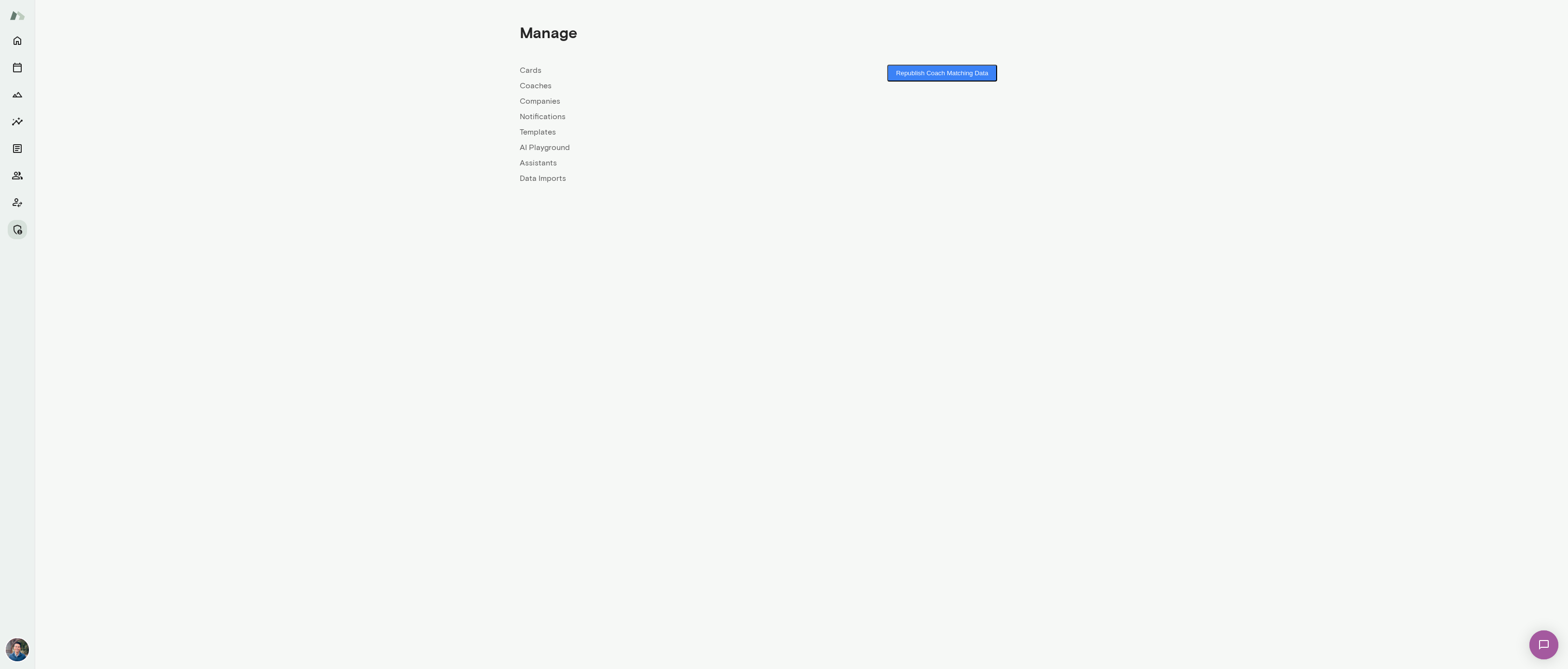
click at [540, 104] on link "Companies" at bounding box center [660, 101] width 281 height 12
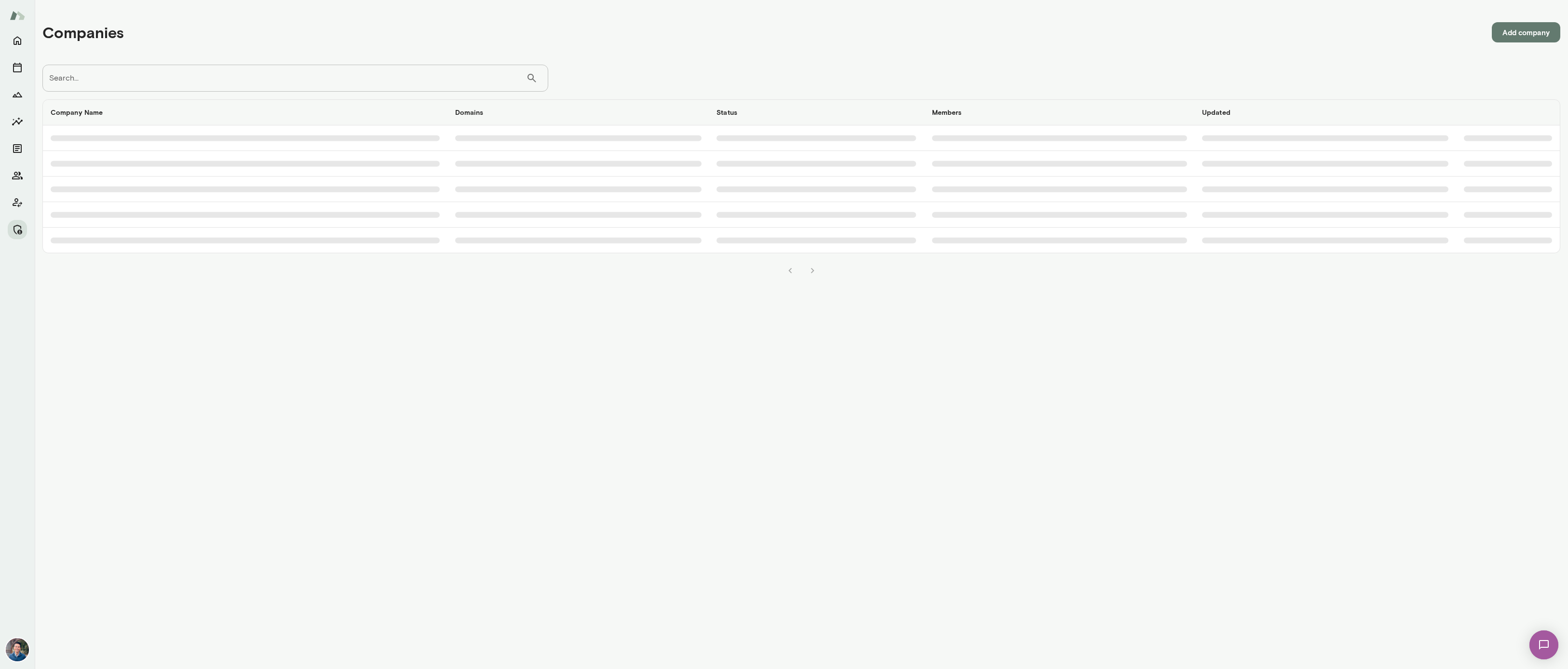
click at [244, 79] on input "Search..." at bounding box center [284, 78] width 483 height 27
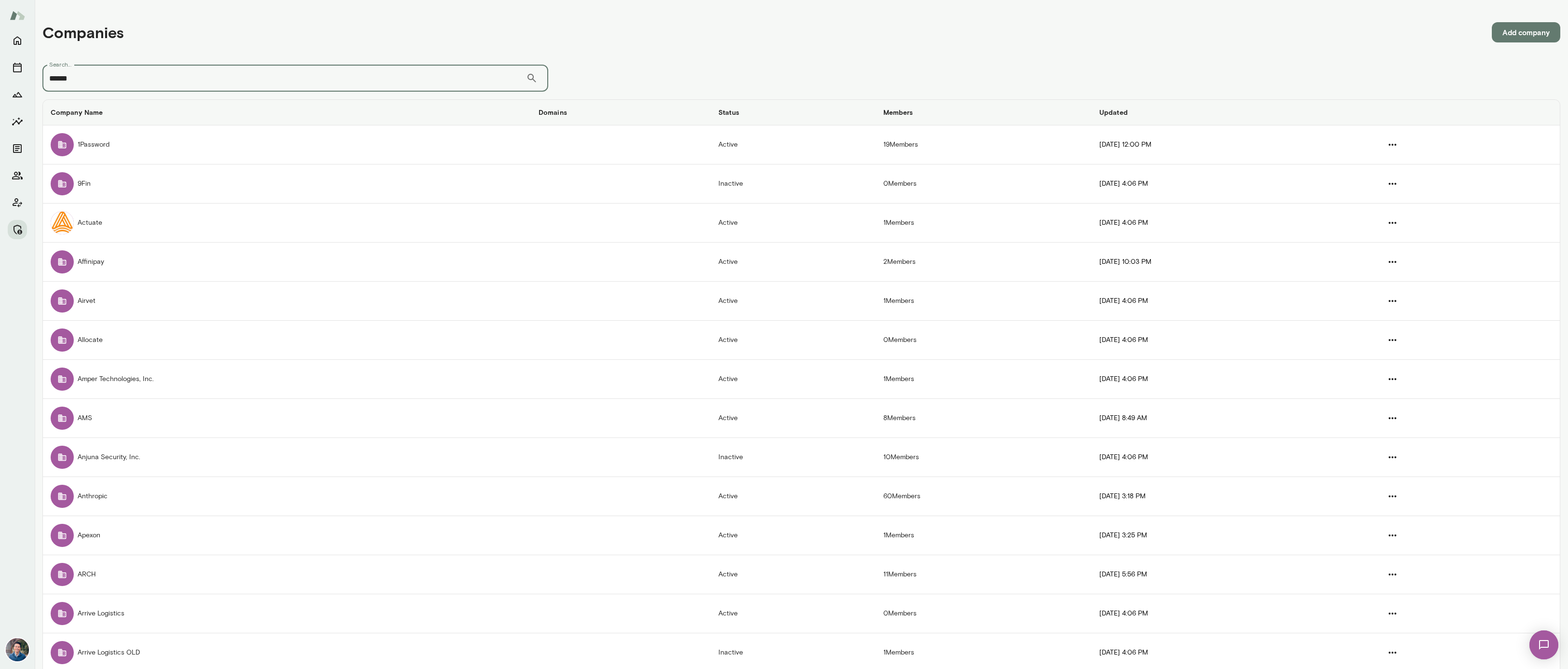
type input "******"
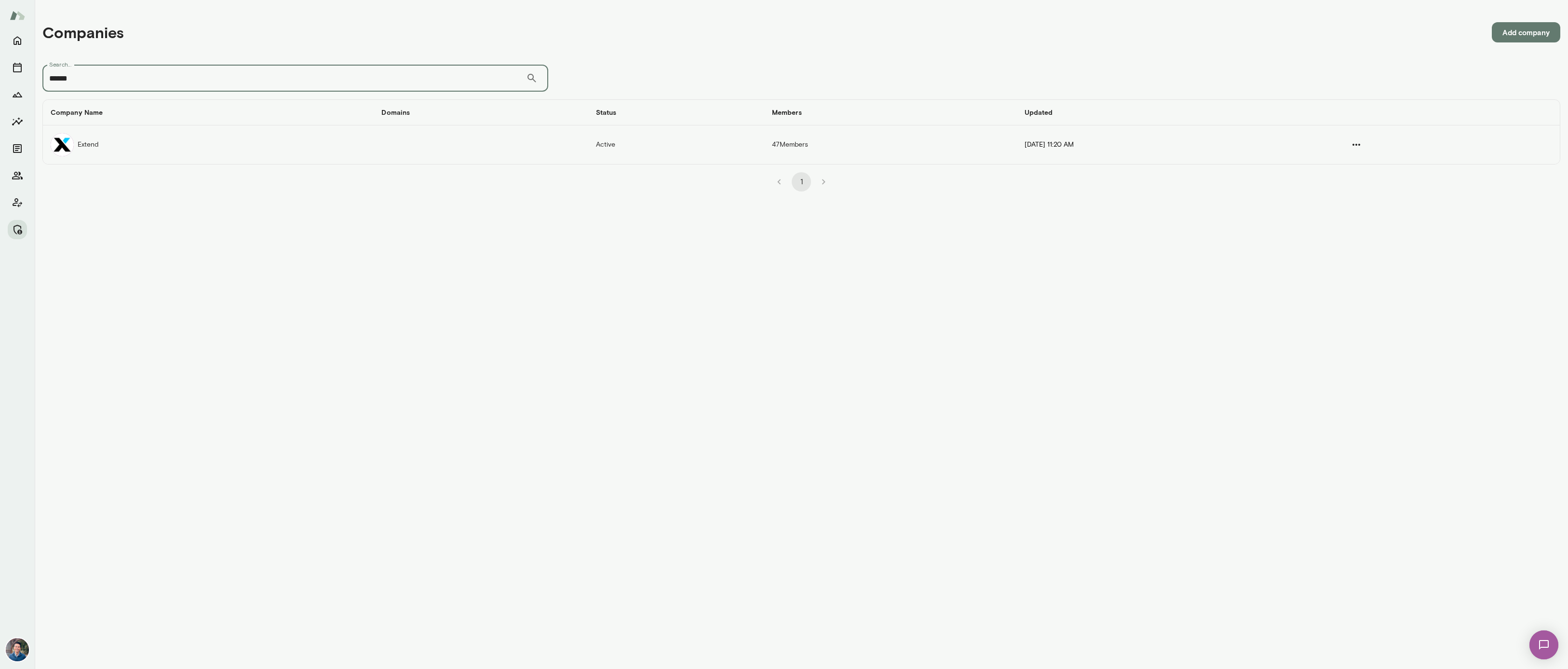
click at [121, 154] on td "Extend" at bounding box center [208, 144] width 331 height 39
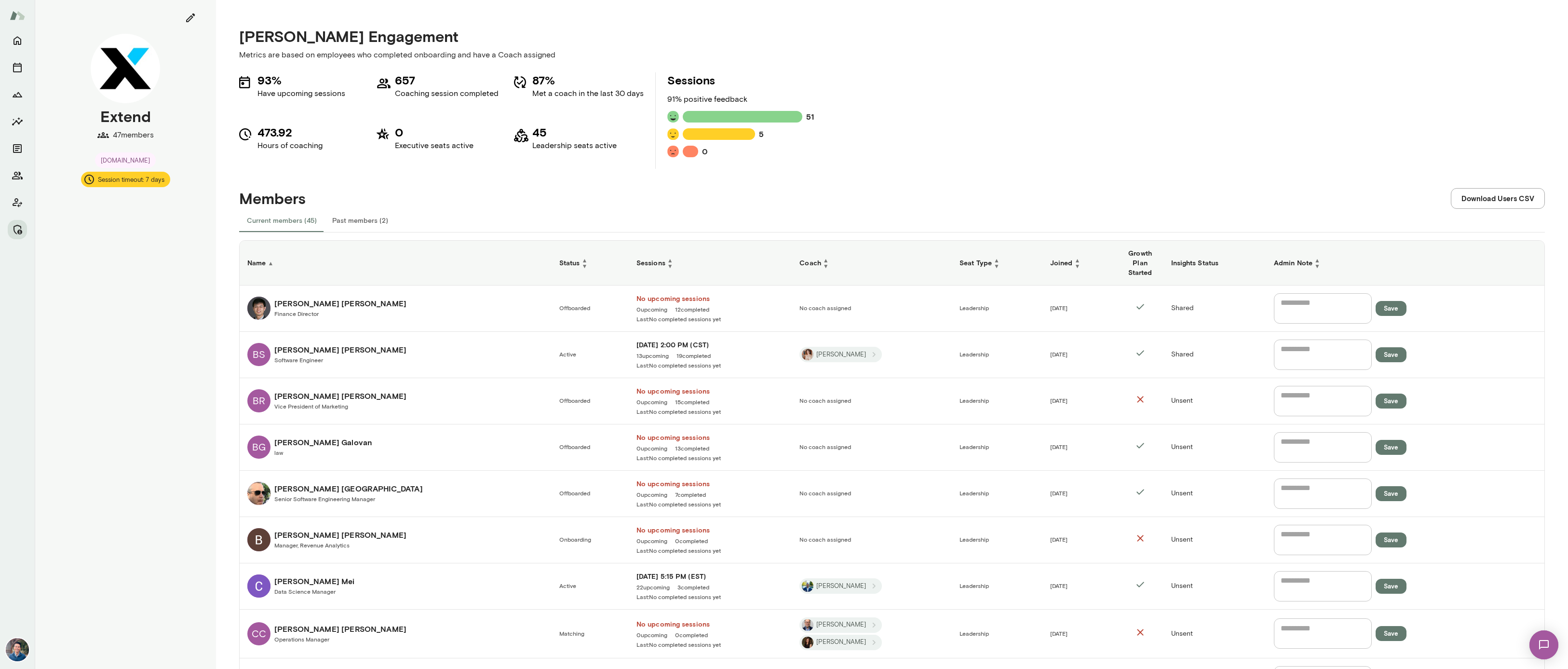
click at [826, 262] on h6 "Coach ▲ ▼" at bounding box center [871, 263] width 144 height 12
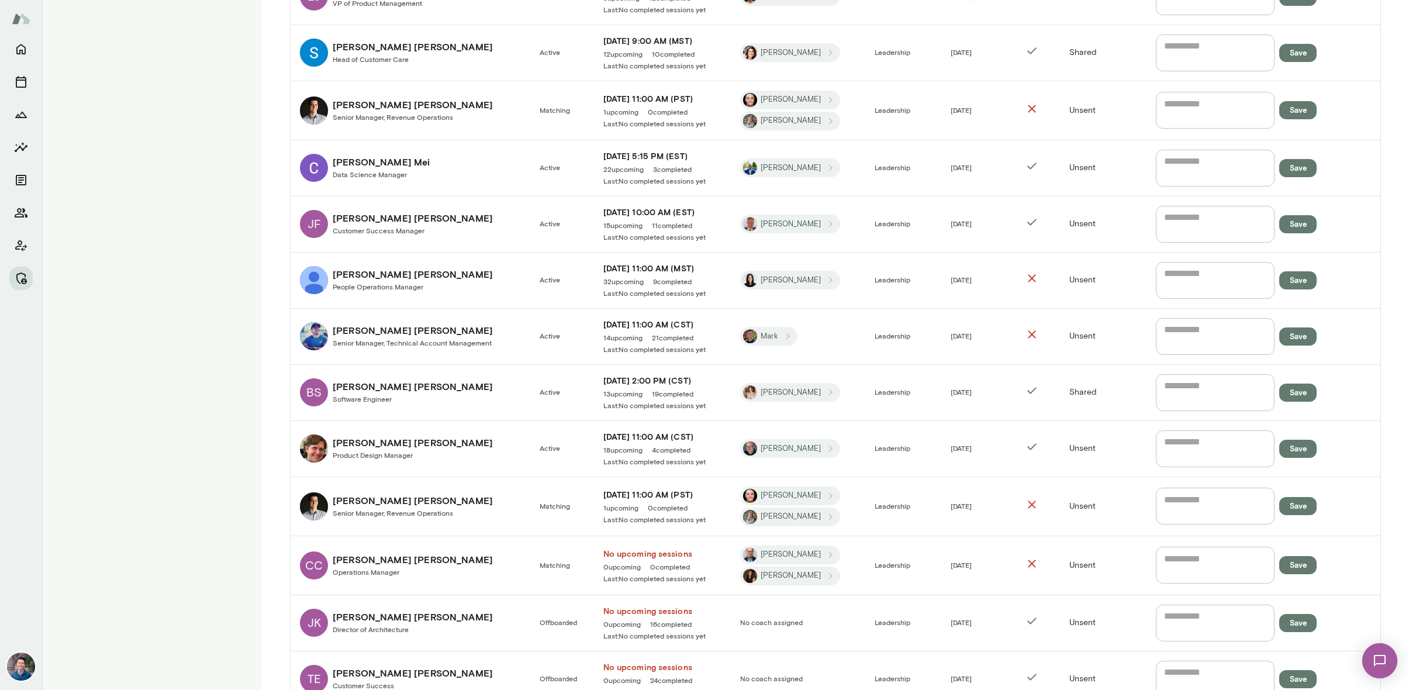
scroll to position [659, 0]
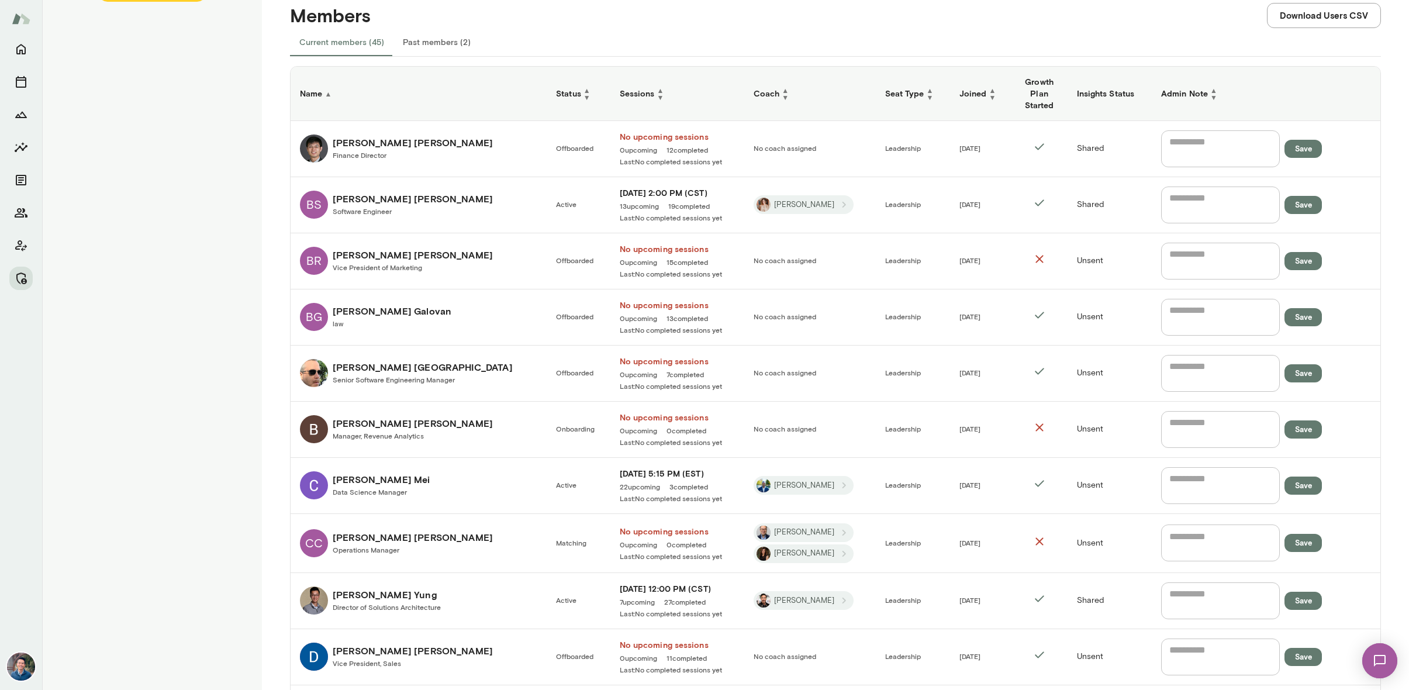
scroll to position [229, 0]
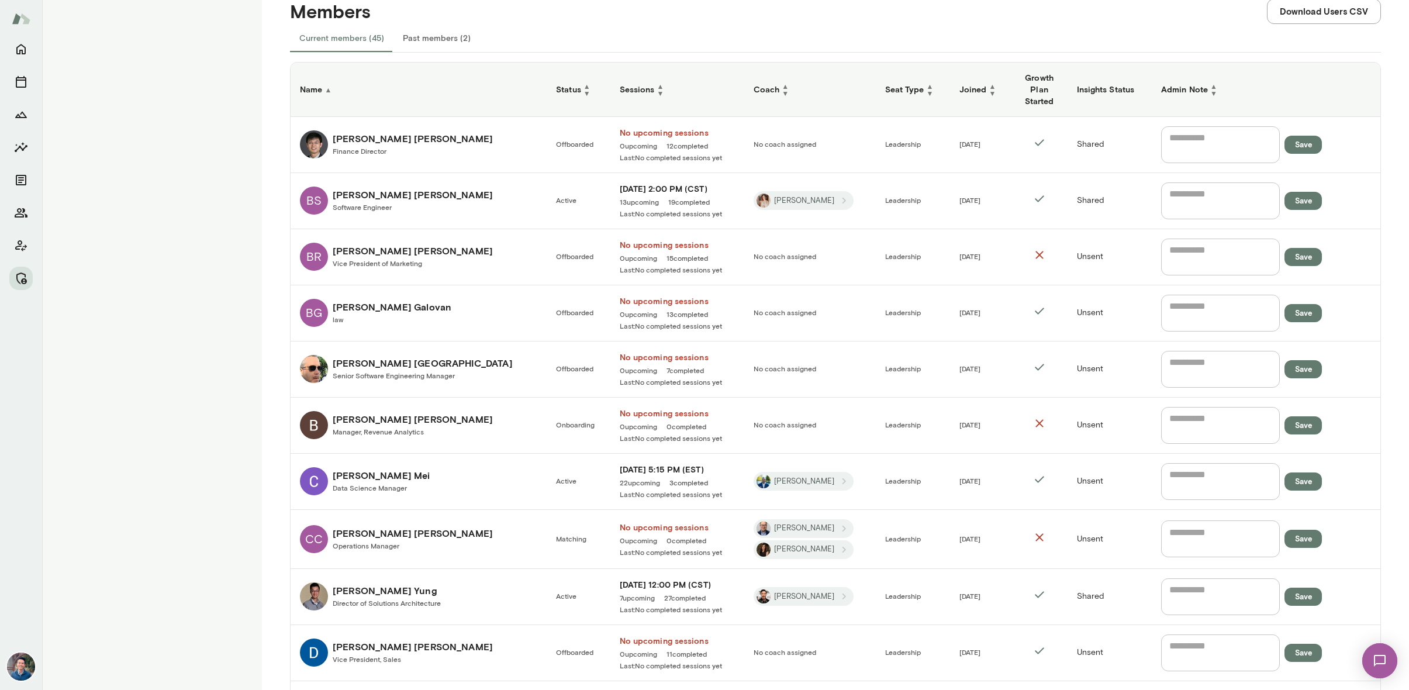
click at [610, 468] on td "Fri, Oct 3 5:15 PM (EST) 22 upcoming 3 completed Last: No completed sessions yet" at bounding box center [677, 482] width 134 height 56
click at [620, 473] on h6 "[DATE] 5:15 PM (EST)" at bounding box center [677, 470] width 115 height 12
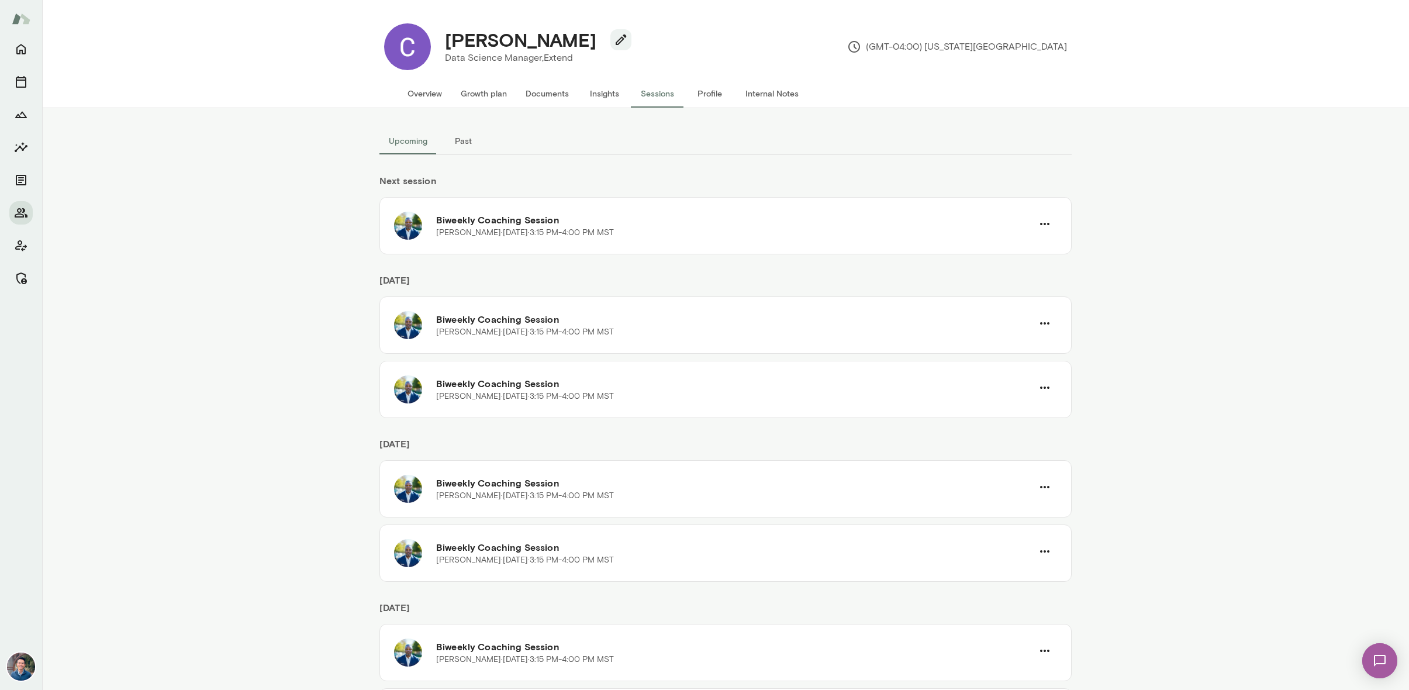
click at [451, 151] on button "Past" at bounding box center [463, 141] width 53 height 28
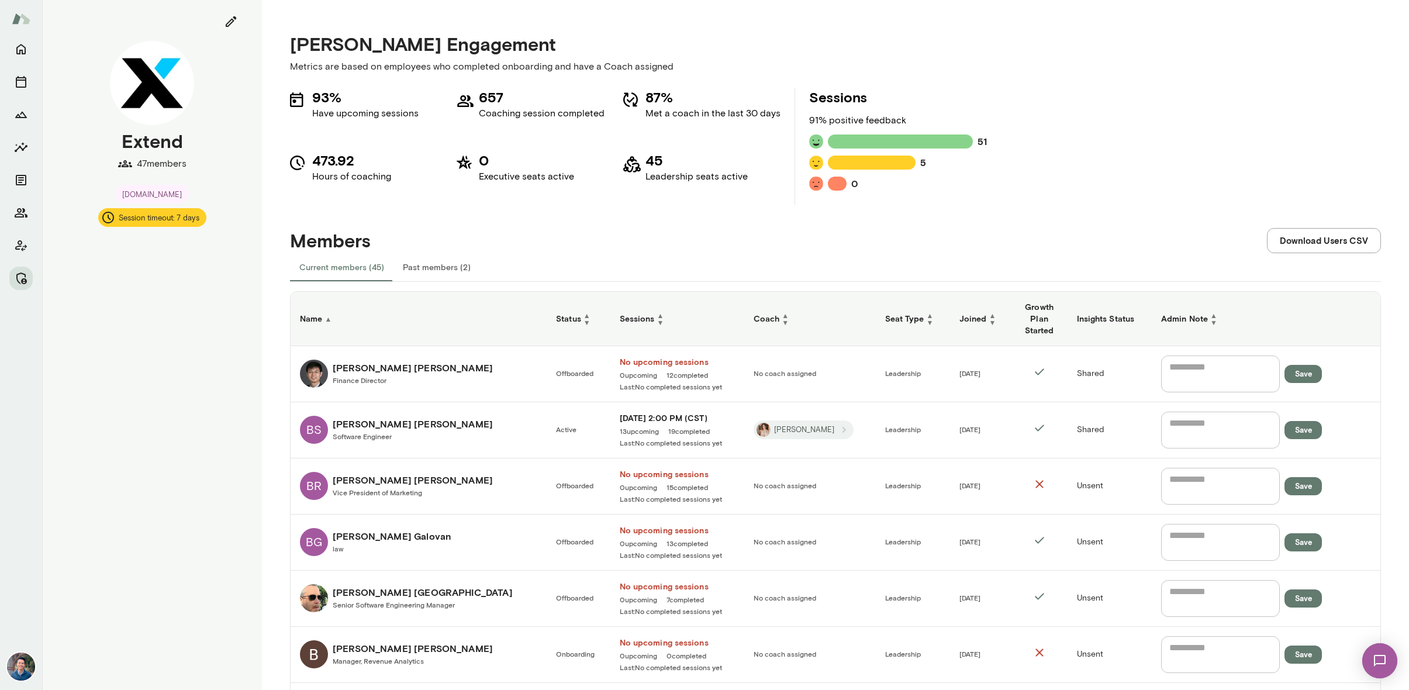
click at [374, 431] on div "Benjamin Sims Software Engineer" at bounding box center [413, 430] width 160 height 26
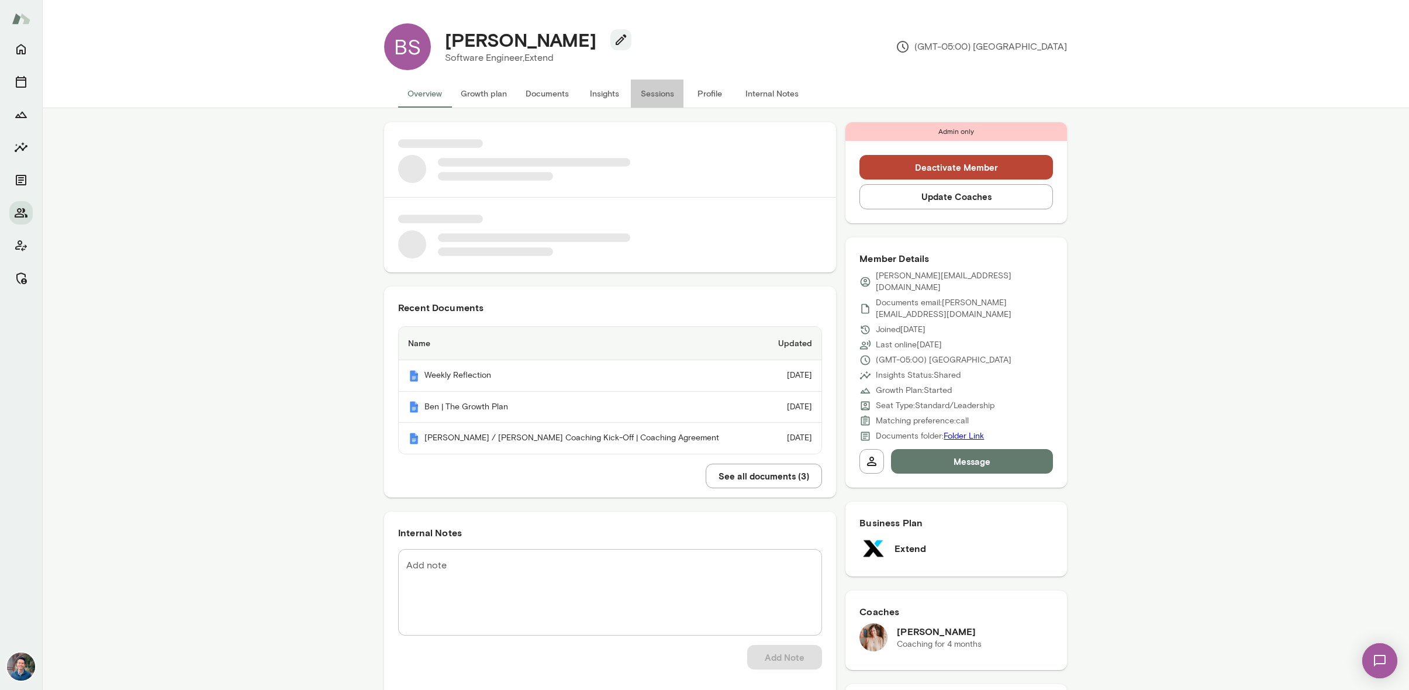
click at [658, 94] on button "Sessions" at bounding box center [657, 94] width 53 height 28
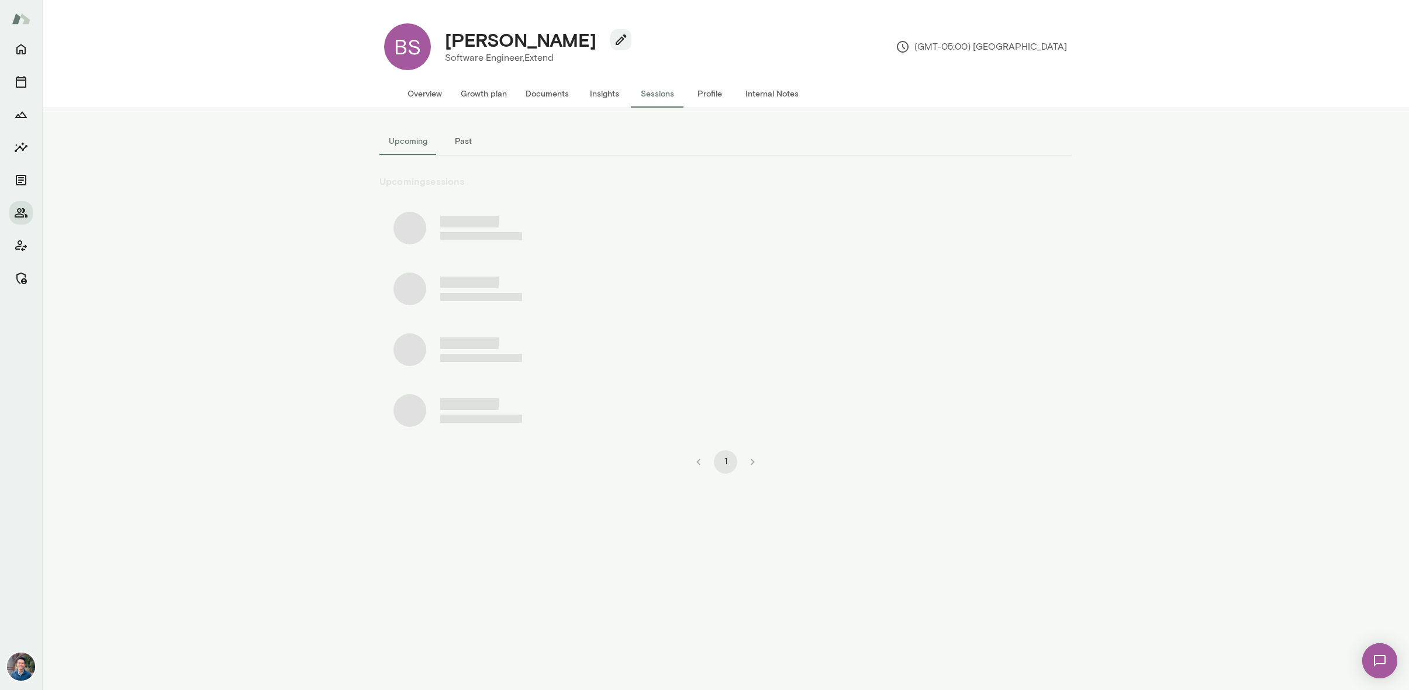
click at [452, 143] on button "Past" at bounding box center [463, 141] width 53 height 28
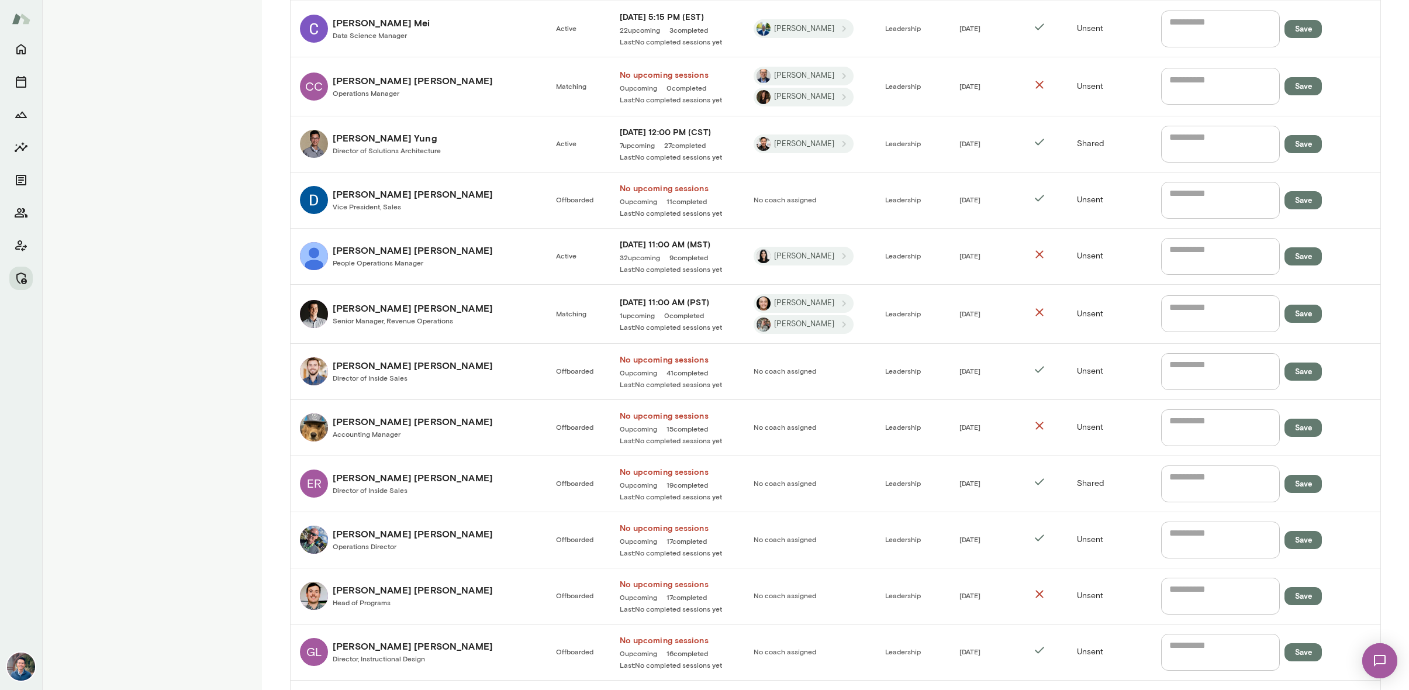
scroll to position [832, 0]
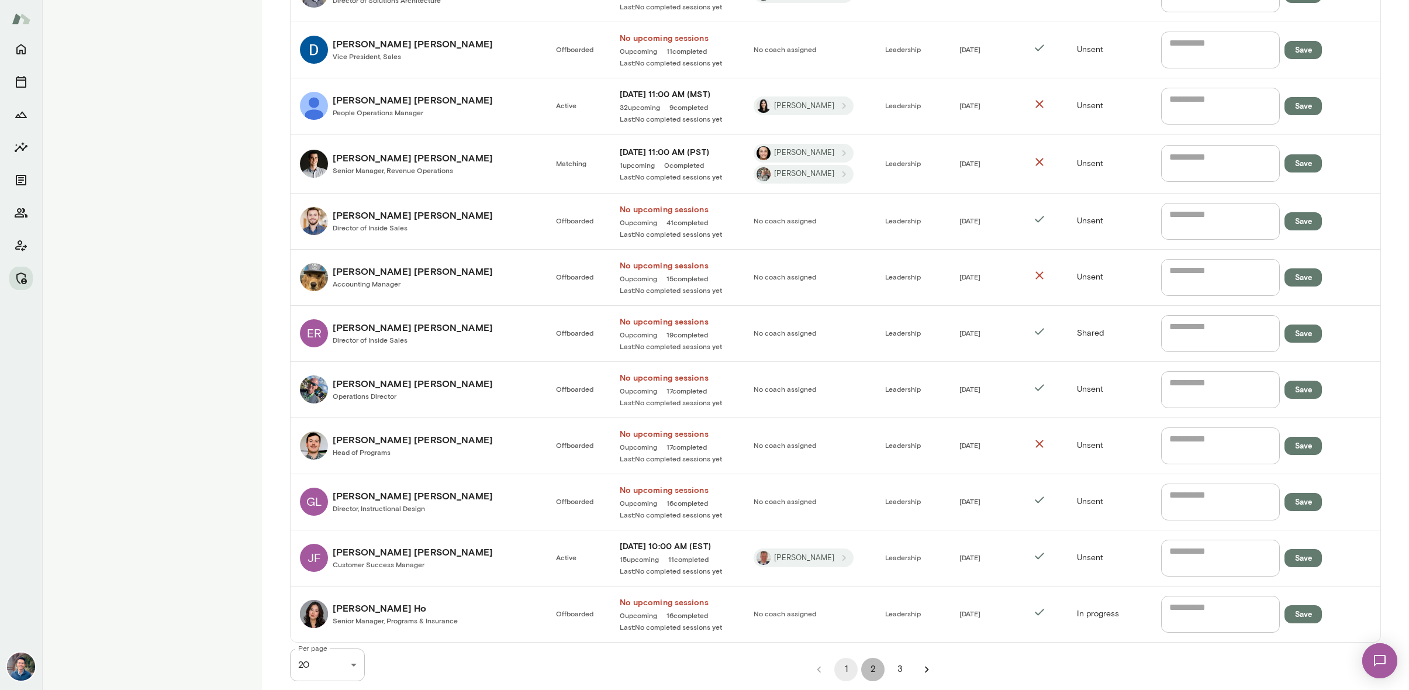
click at [869, 667] on button "2" at bounding box center [872, 669] width 23 height 23
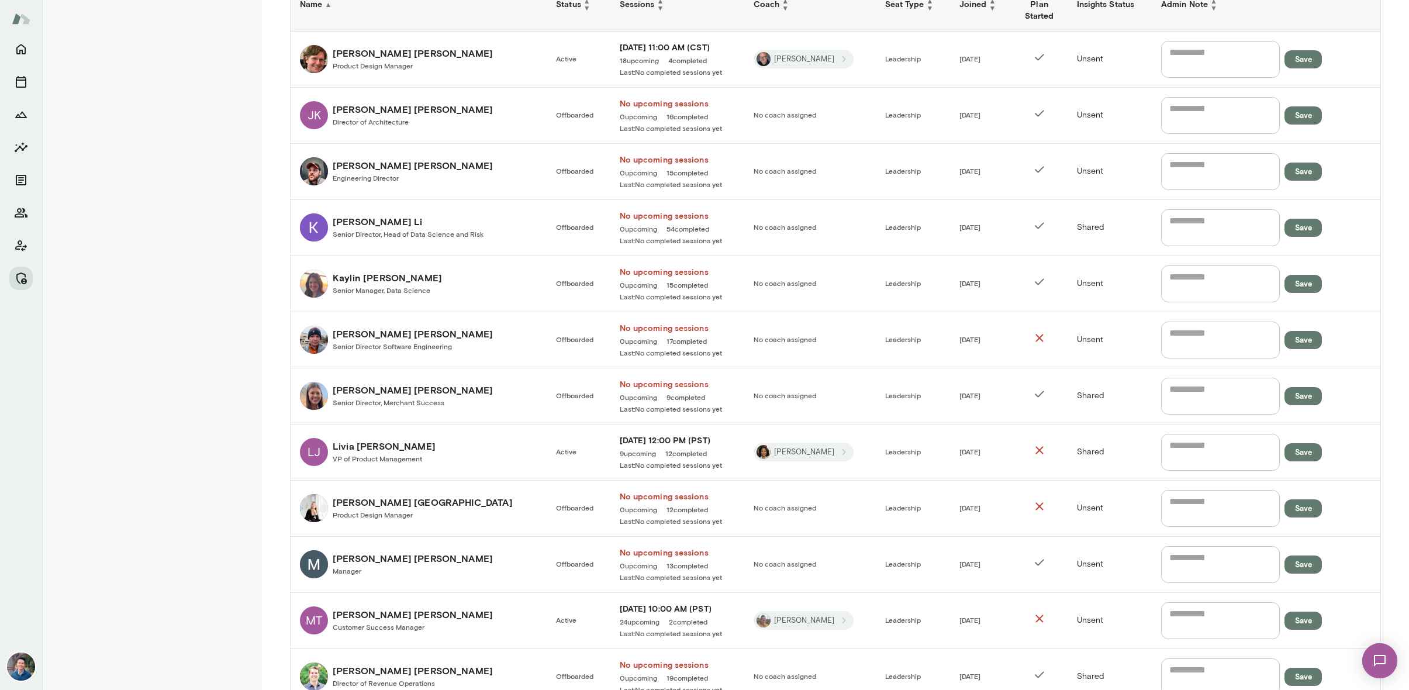
scroll to position [312, 0]
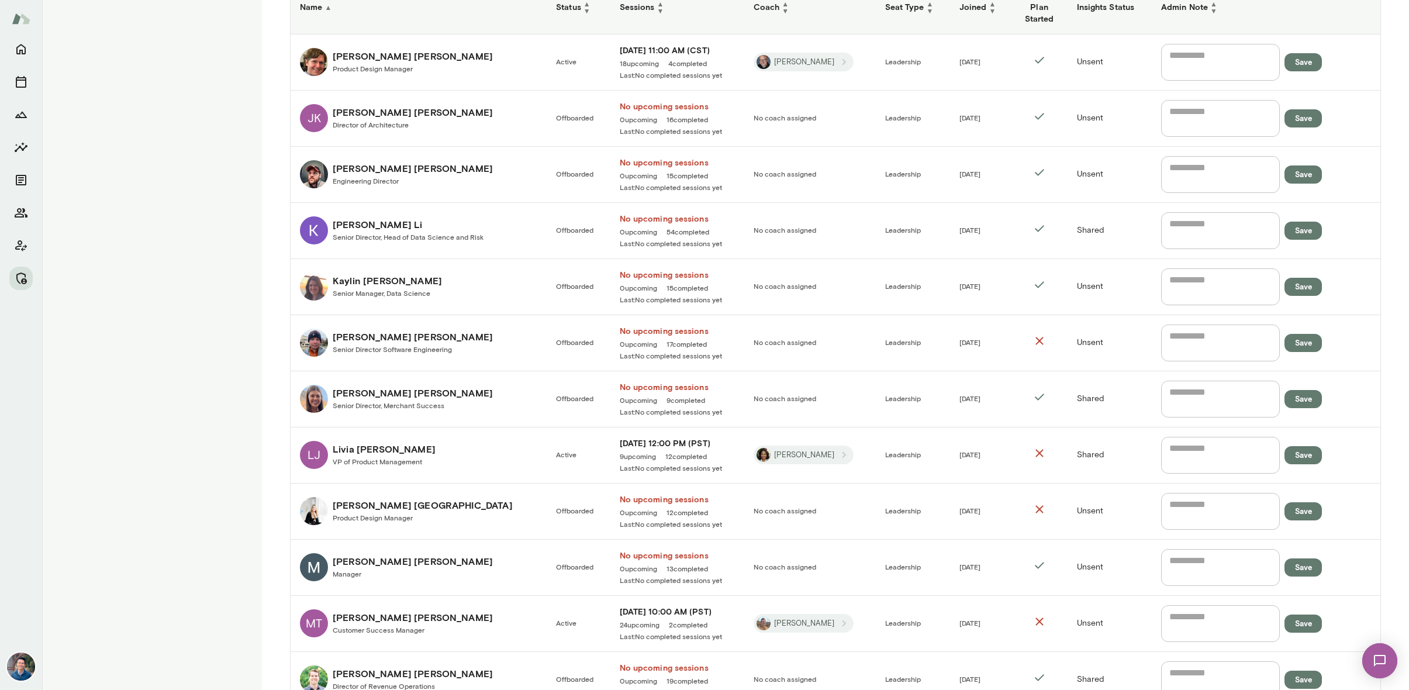
click at [489, 57] on link "Jonathan Sims Product Design Manager" at bounding box center [418, 62] width 237 height 28
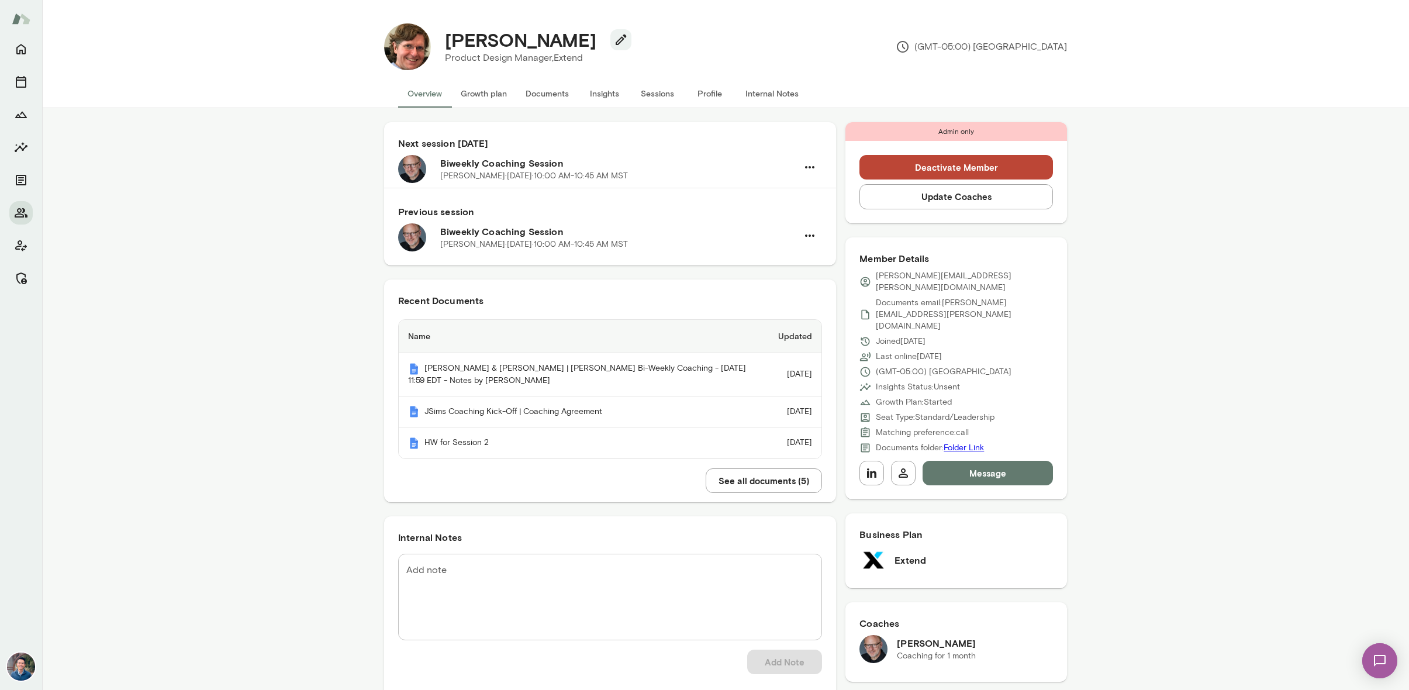
click at [659, 95] on button "Sessions" at bounding box center [657, 94] width 53 height 28
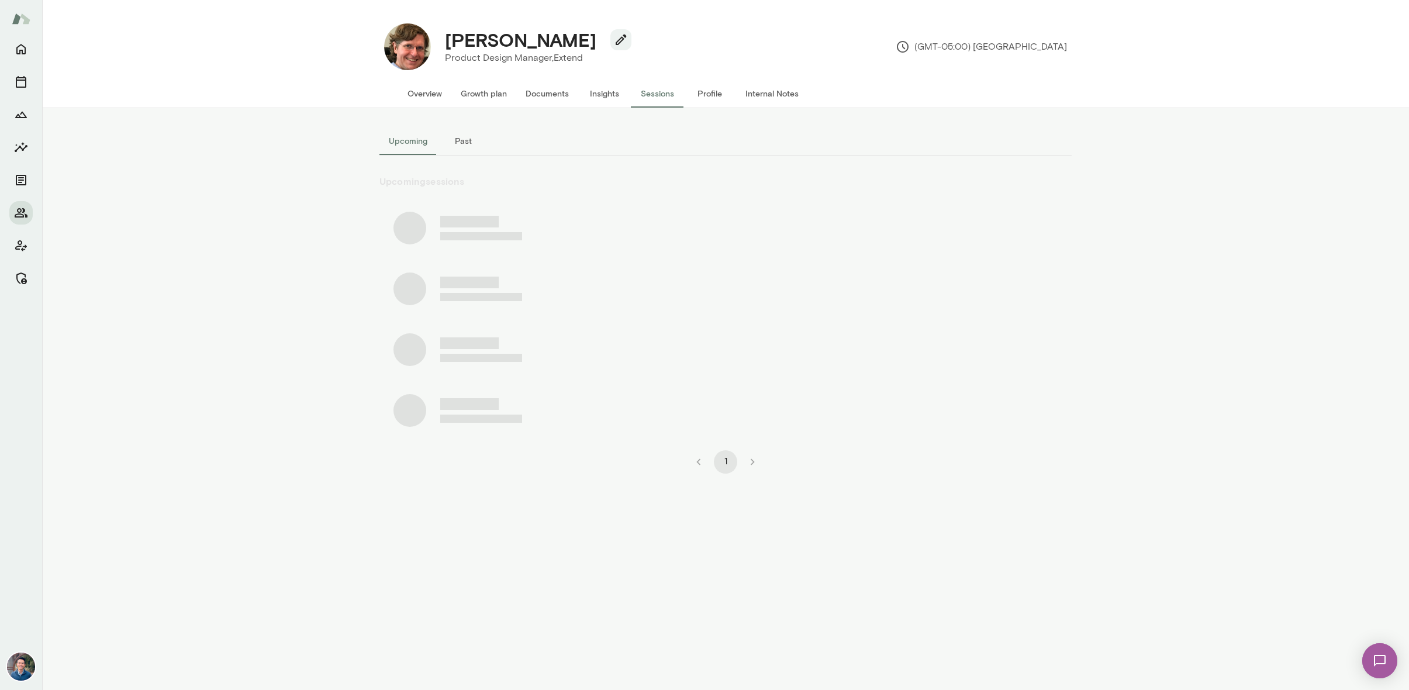
click at [458, 136] on button "Past" at bounding box center [463, 141] width 53 height 28
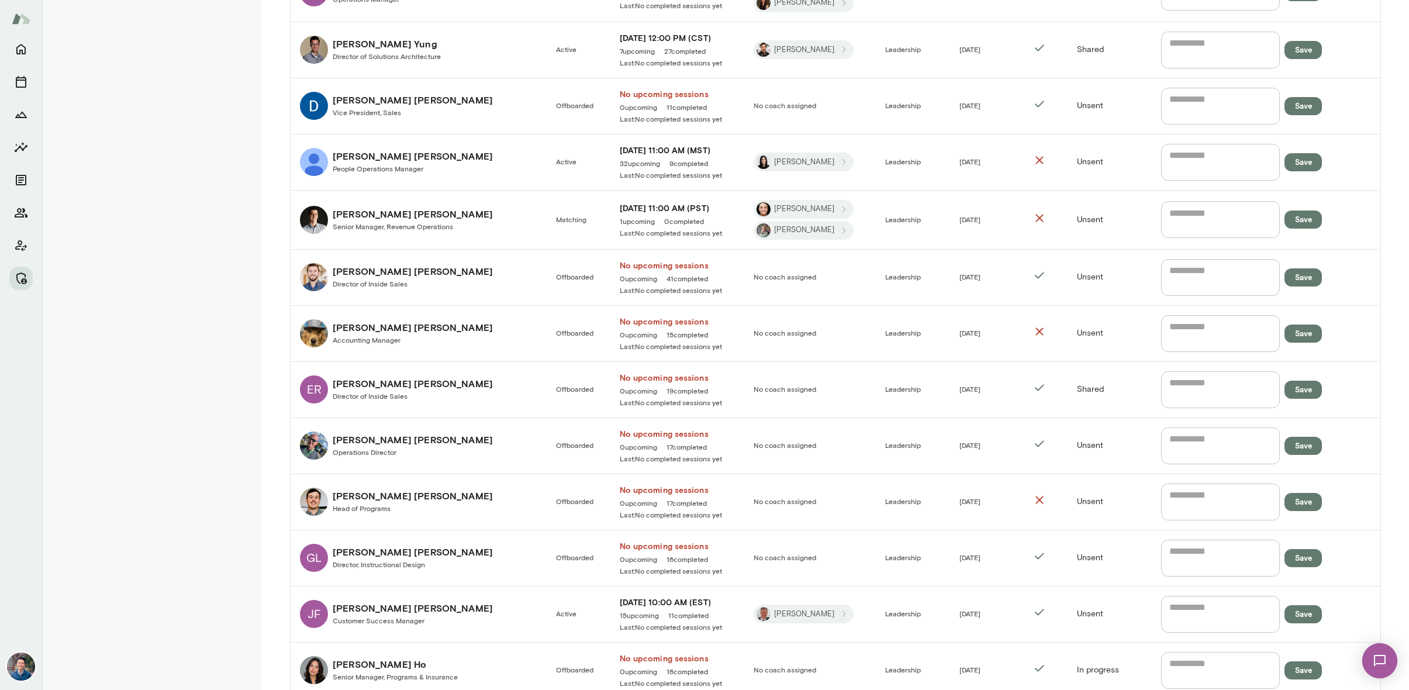
scroll to position [832, 0]
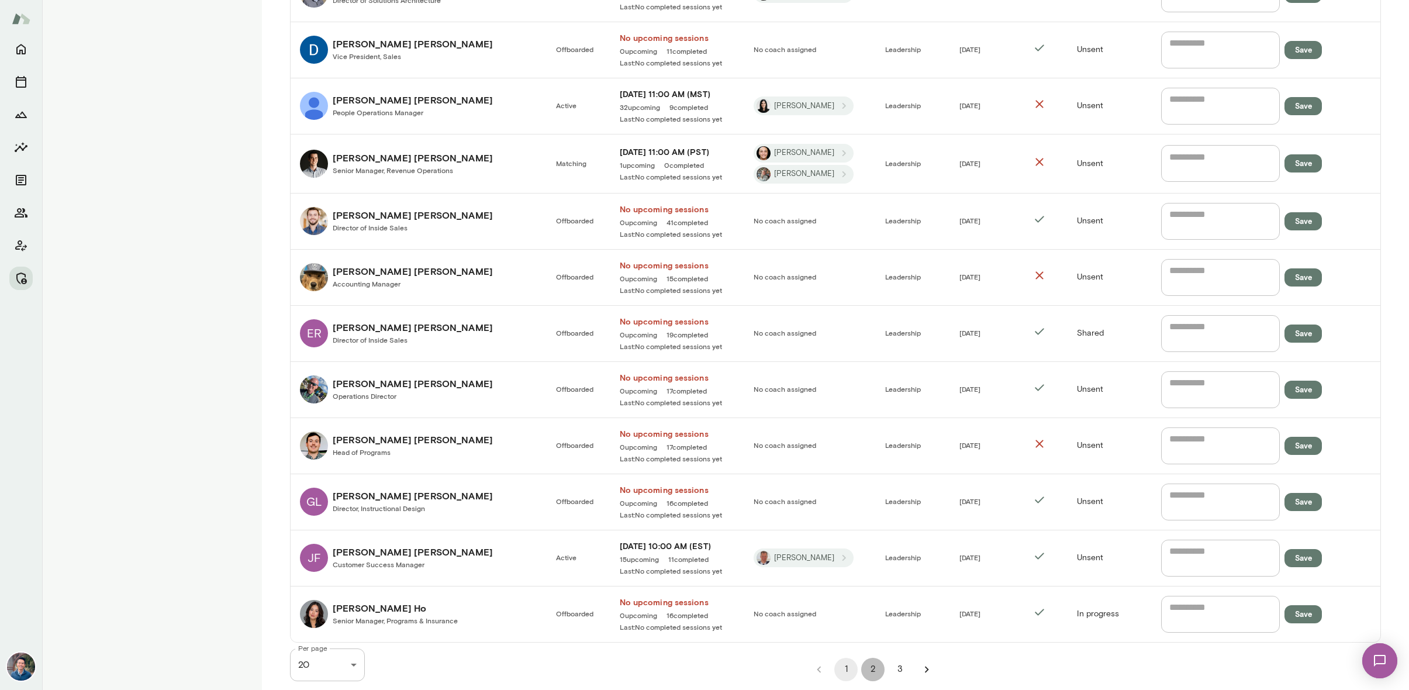
click at [873, 667] on button "2" at bounding box center [872, 669] width 23 height 23
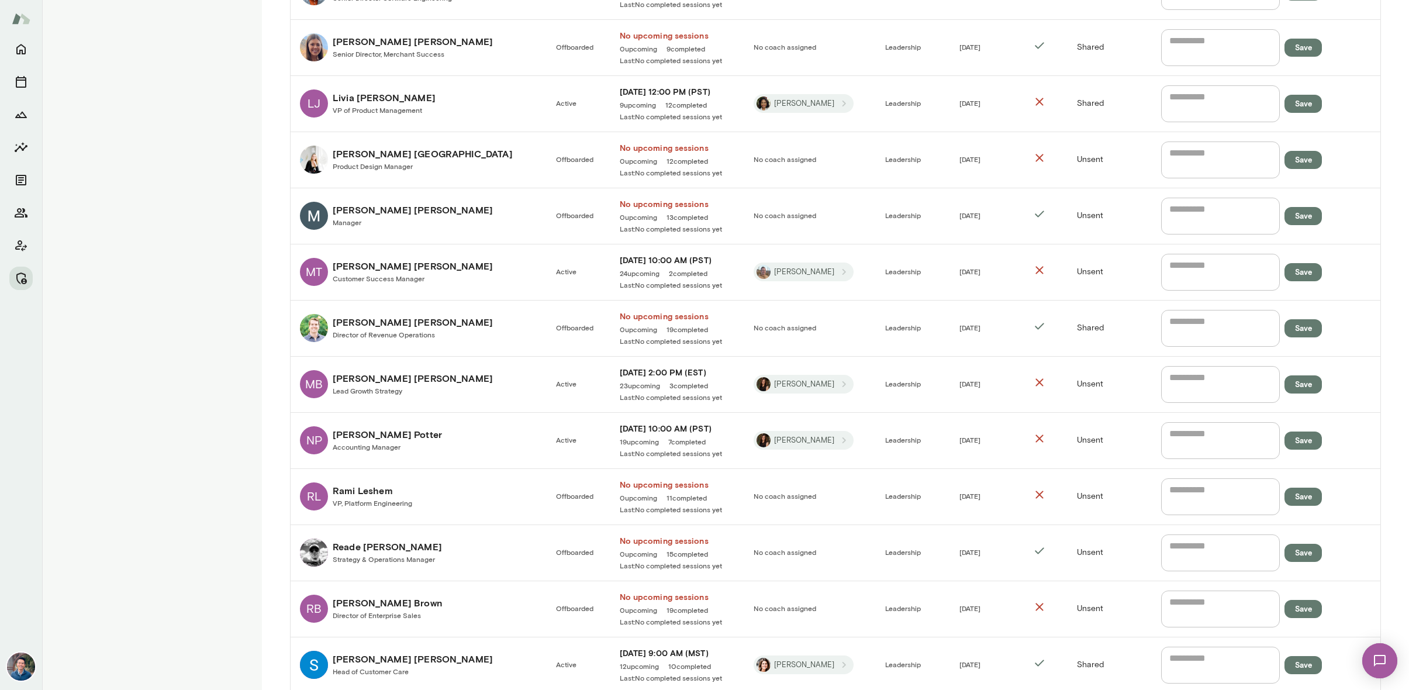
scroll to position [662, 0]
click at [425, 453] on link "NP Nicole Potter Accounting Manager" at bounding box center [418, 441] width 237 height 28
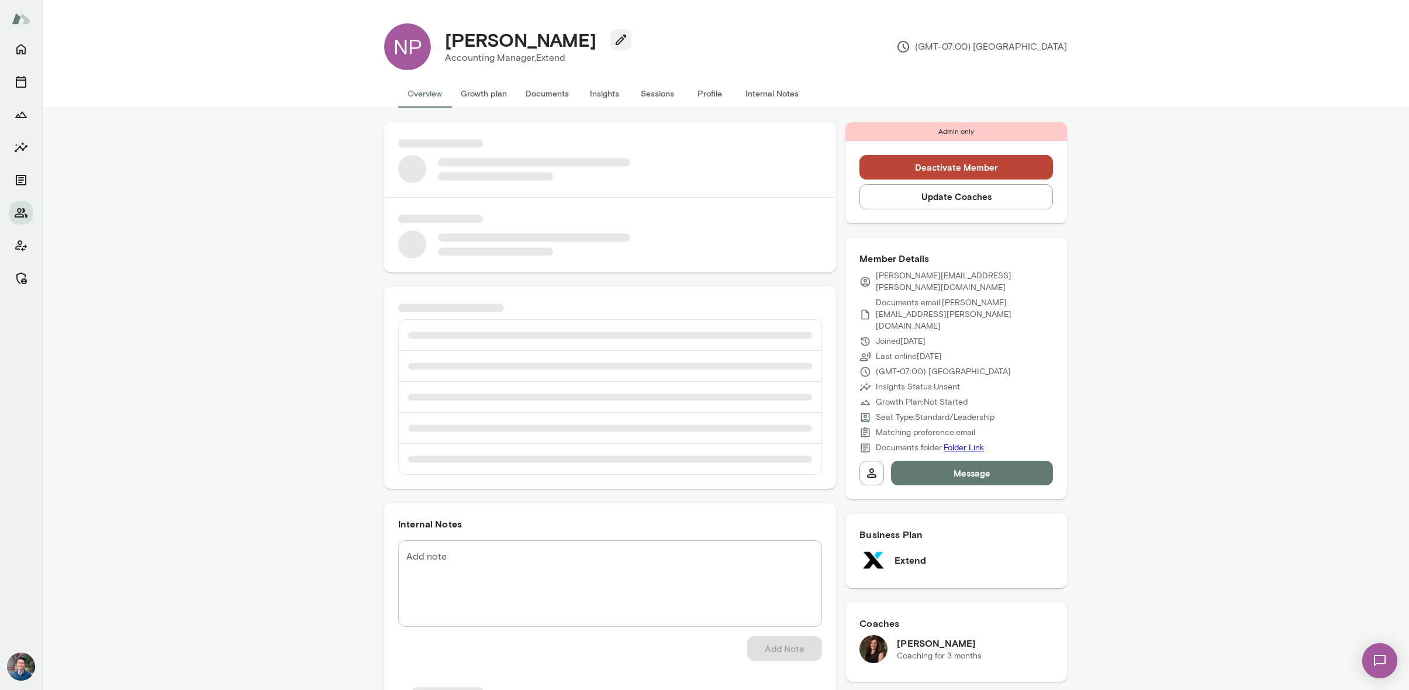
click at [667, 96] on button "Sessions" at bounding box center [657, 94] width 53 height 28
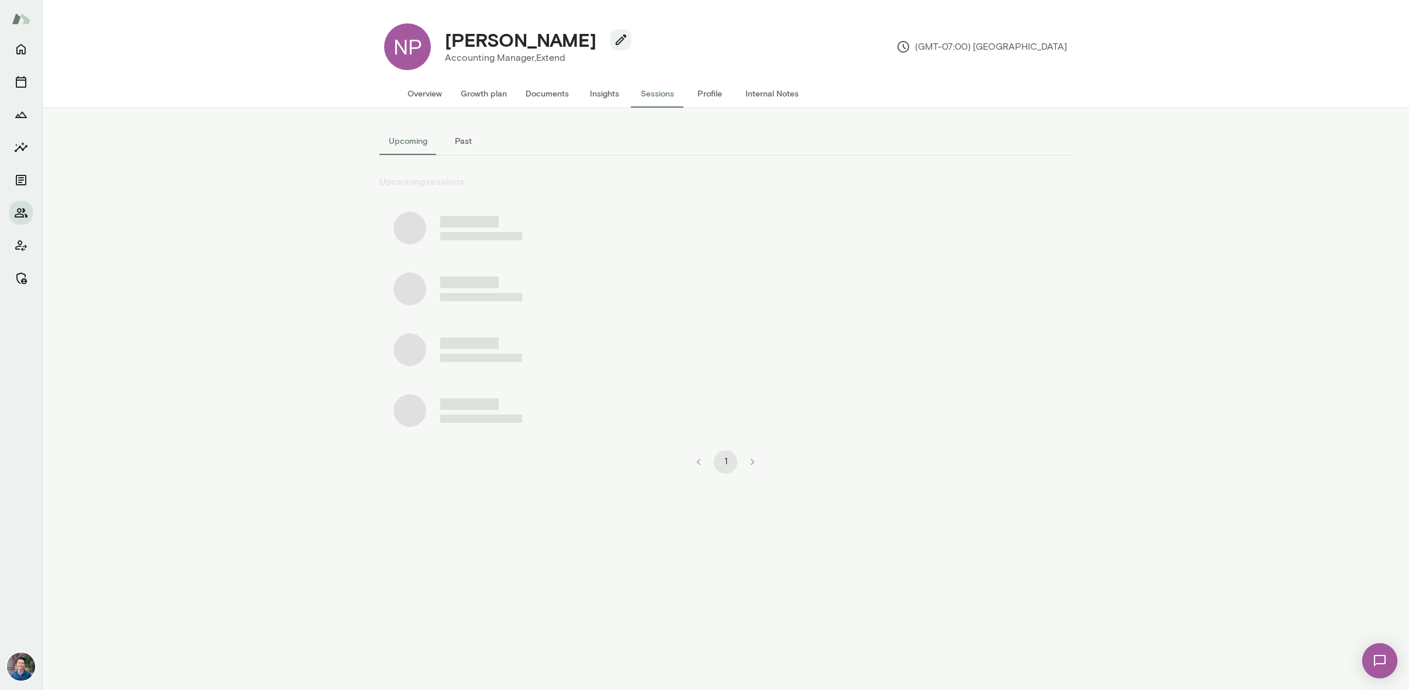
click at [464, 140] on button "Past" at bounding box center [463, 141] width 53 height 28
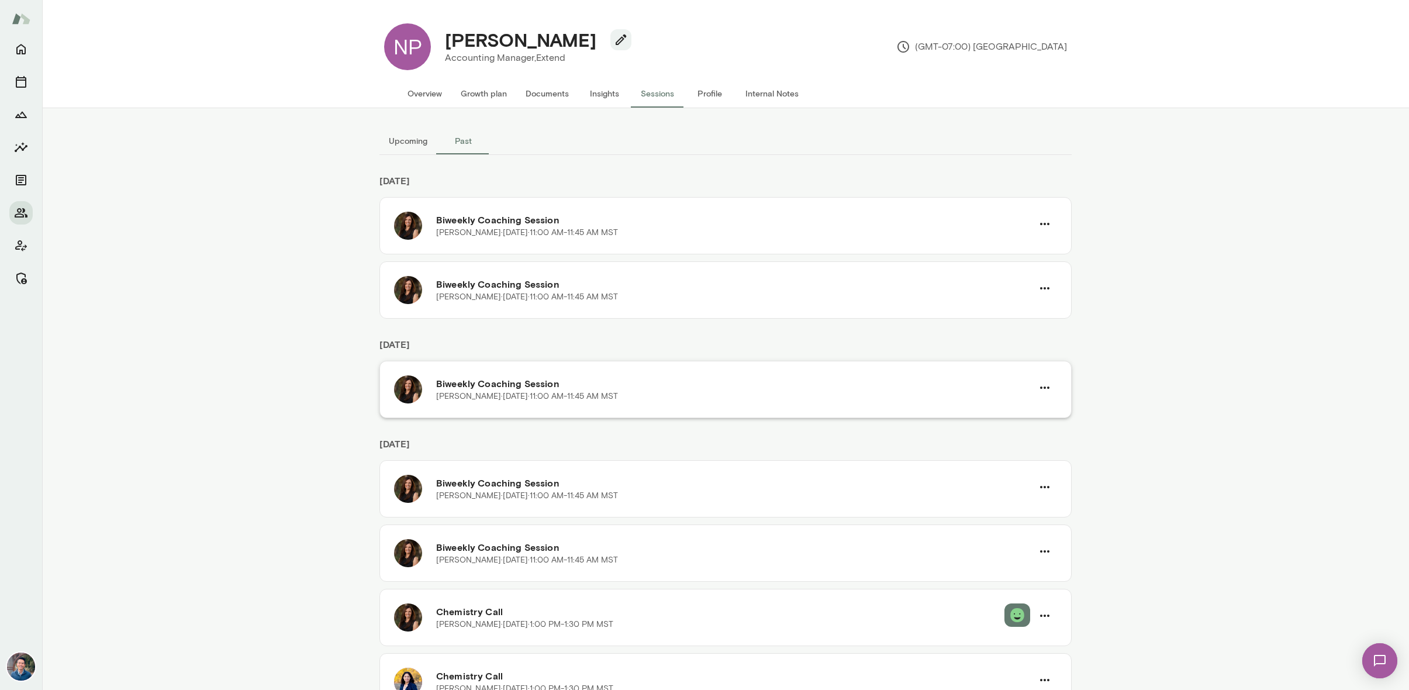
scroll to position [53, 0]
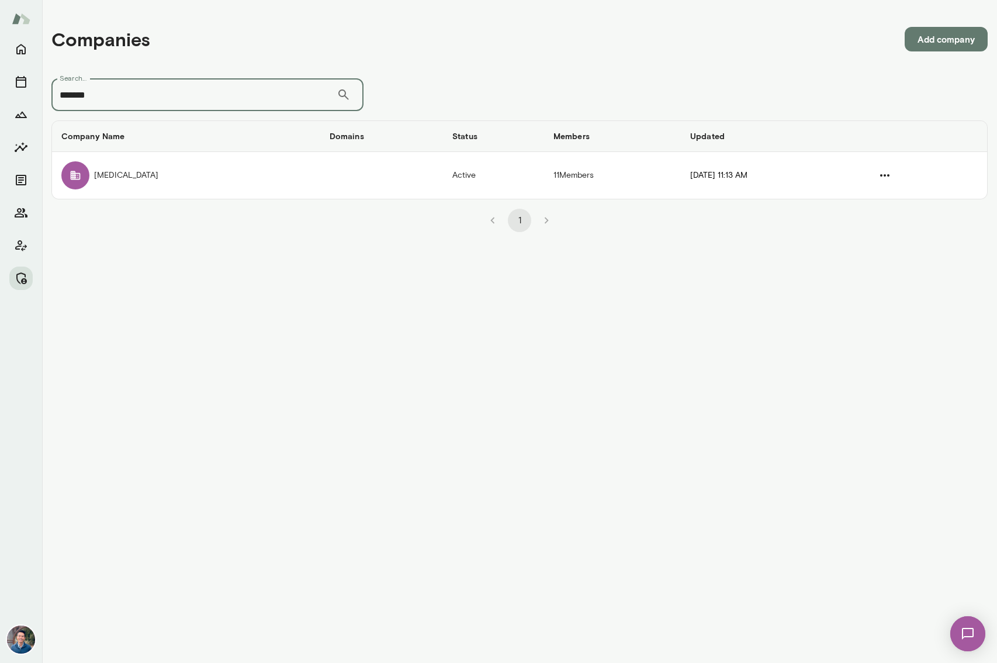
click at [475, 288] on main "Companies Add company Search... ******* ​ Search... Company Name Domains Status…" at bounding box center [519, 331] width 955 height 663
